Goal: Task Accomplishment & Management: Complete application form

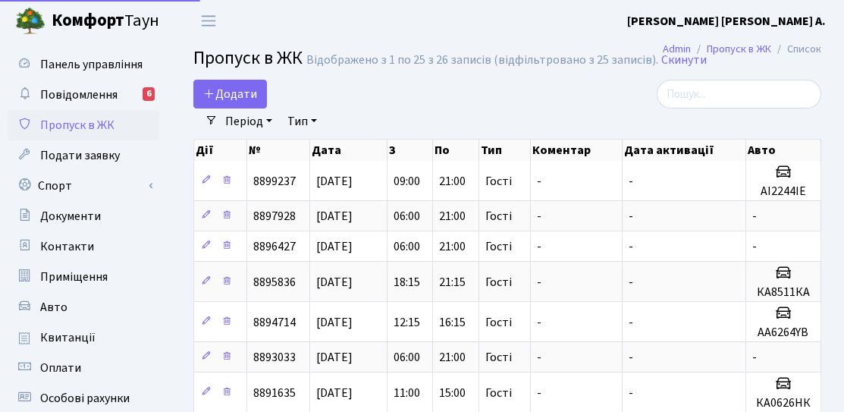
select select "25"
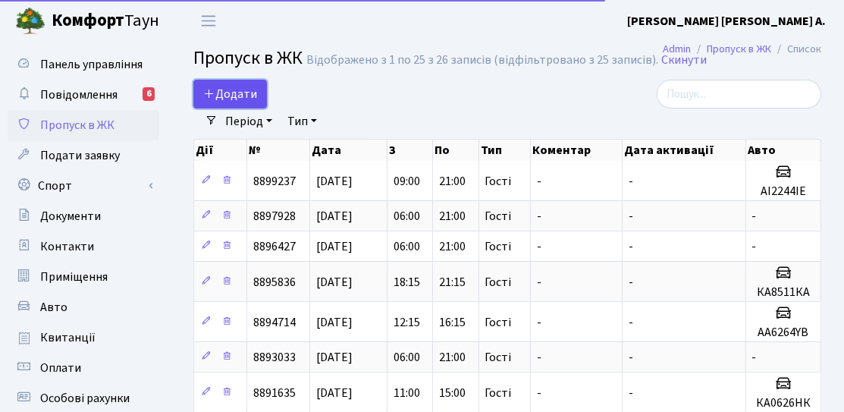
click at [245, 92] on span "Додати" at bounding box center [230, 94] width 54 height 17
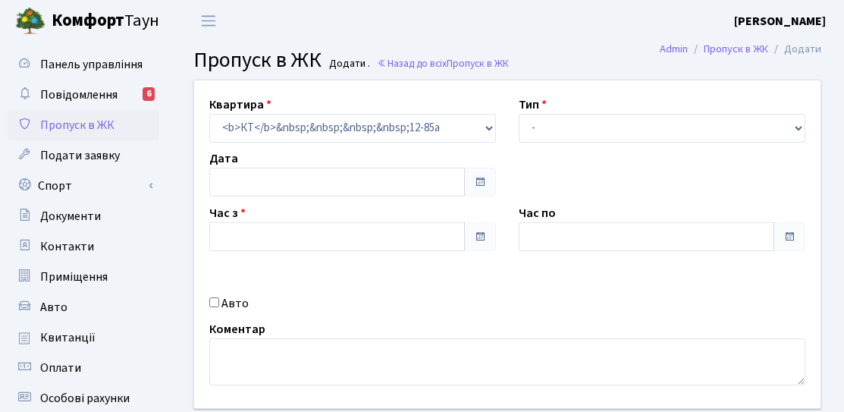
type input "[DATE]"
type input "13:45"
type input "14:45"
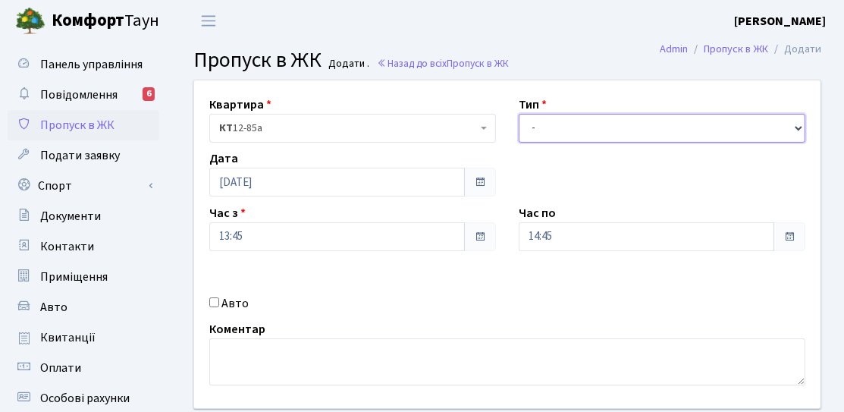
click at [636, 115] on select "- Доставка Таксі Гості Сервіс" at bounding box center [662, 128] width 287 height 29
select select "3"
click at [519, 114] on select "- Доставка Таксі Гості Сервіс" at bounding box center [662, 128] width 287 height 29
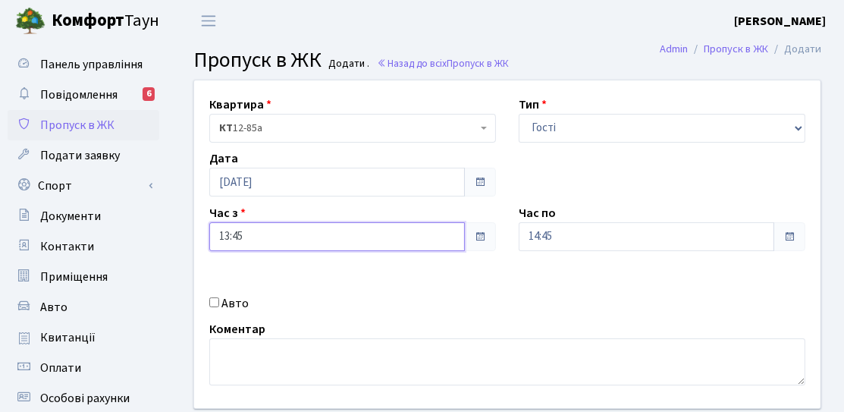
click at [269, 243] on input "13:45" at bounding box center [337, 236] width 256 height 29
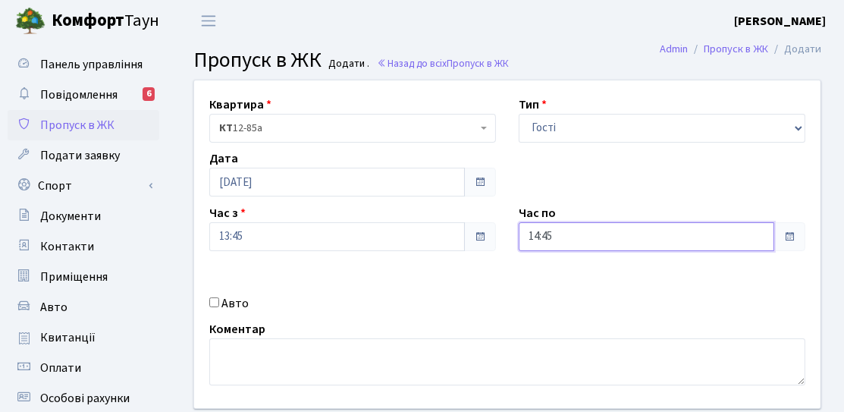
click at [587, 237] on input "14:45" at bounding box center [647, 236] width 256 height 29
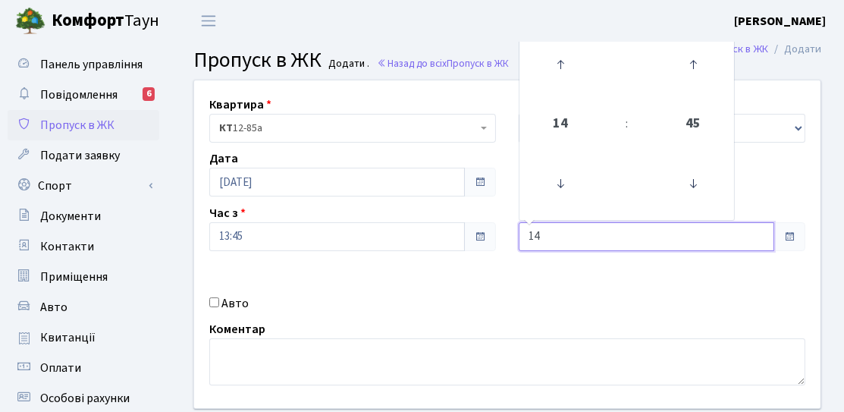
type input "1"
type input "21:00"
click at [214, 303] on input "Авто" at bounding box center [214, 302] width 10 height 10
checkbox input "true"
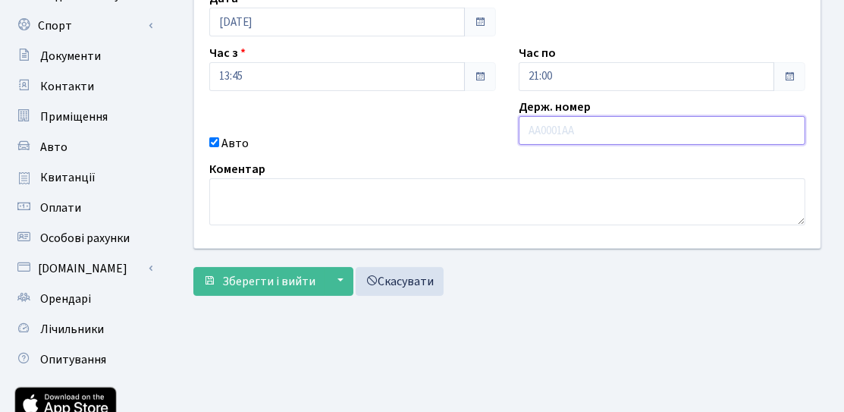
scroll to position [76, 0]
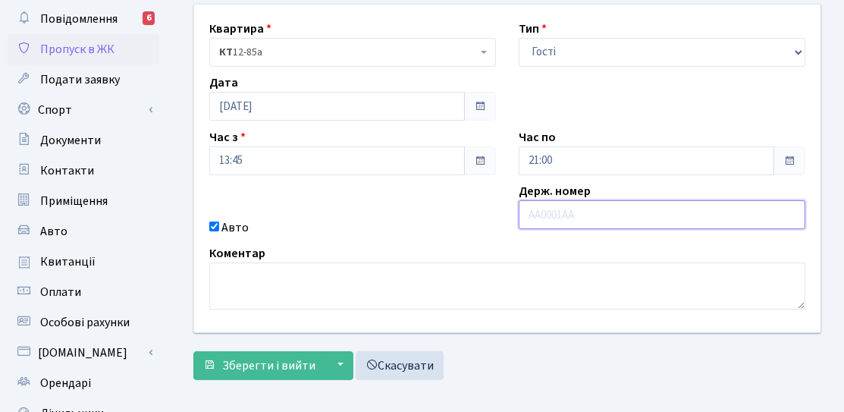
type input "Ф"
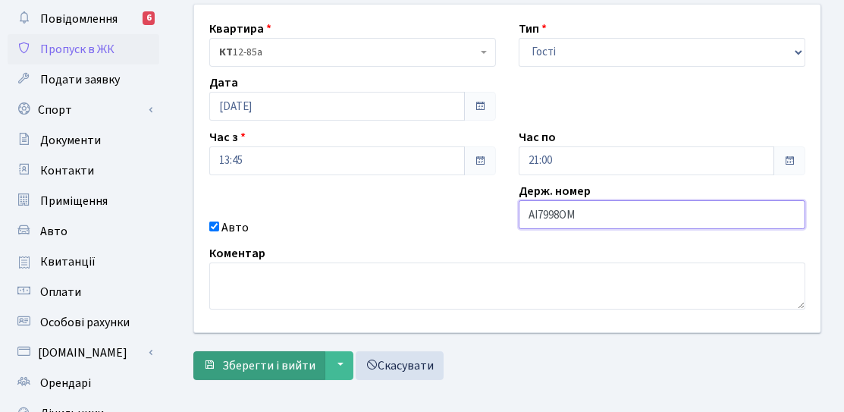
type input "AI7998OM"
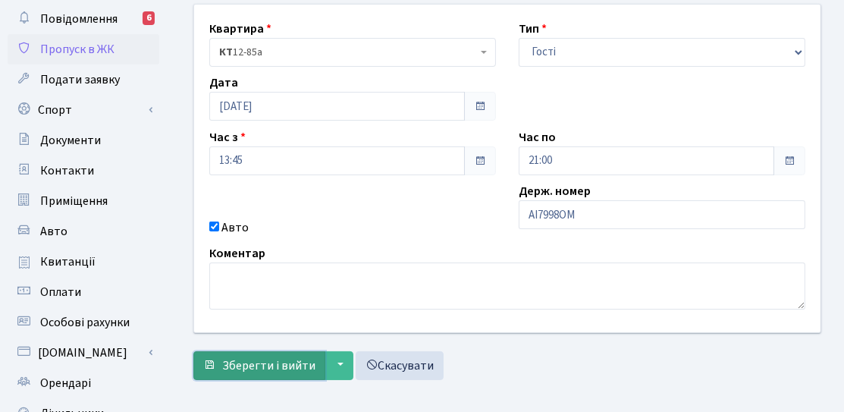
click at [288, 369] on span "Зберегти і вийти" at bounding box center [268, 365] width 93 height 17
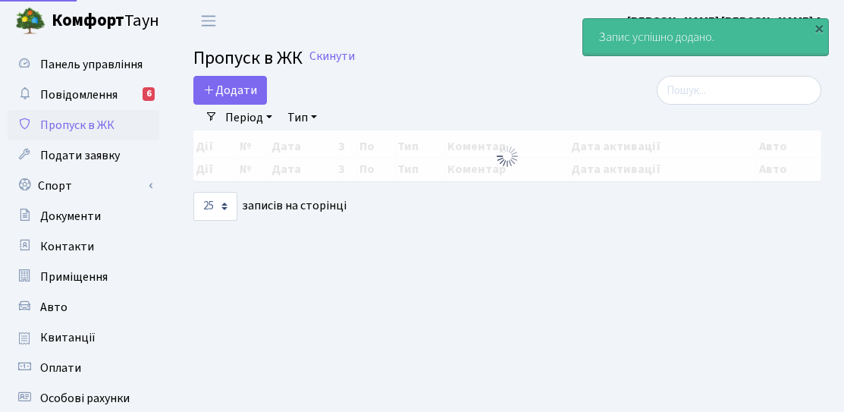
select select "25"
